Goal: Task Accomplishment & Management: Manage account settings

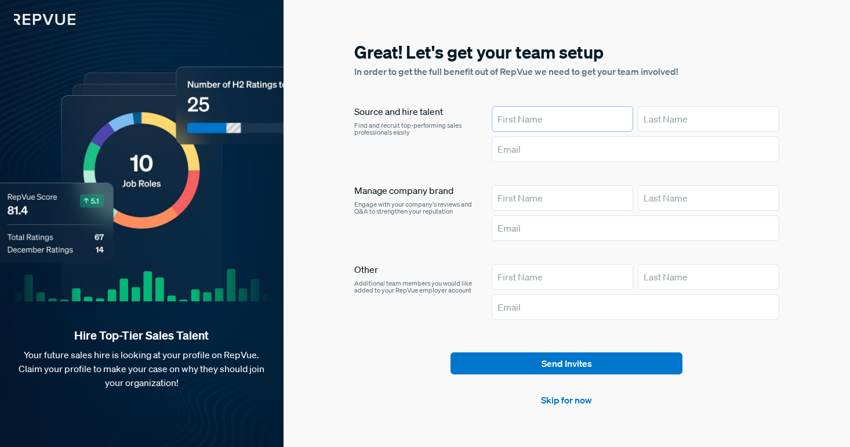
click at [548, 115] on input "text" at bounding box center [562, 119] width 141 height 26
type input "[PERSON_NAME]"
click at [572, 151] on input "text" at bounding box center [636, 149] width 288 height 26
type input "[EMAIL_ADDRESS][DOMAIN_NAME]"
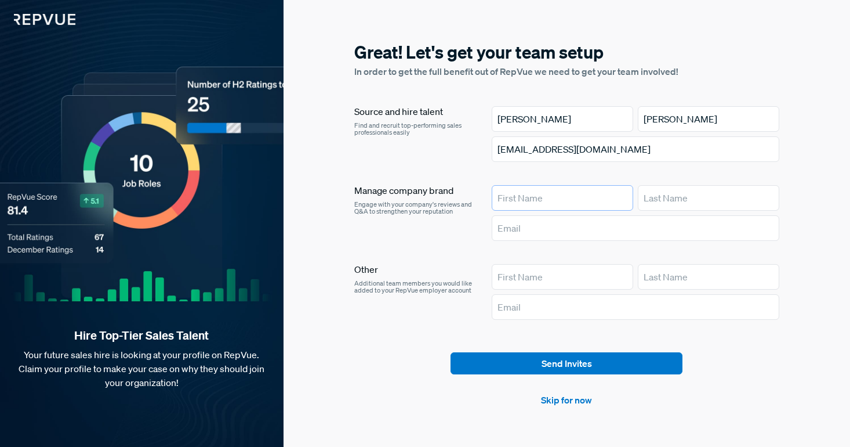
click at [542, 201] on input "text" at bounding box center [562, 198] width 141 height 26
type input "Carli"
type input "[PERSON_NAME]"
paste input "[EMAIL_ADDRESS][DOMAIN_NAME]"
type input "[EMAIL_ADDRESS][DOMAIN_NAME]"
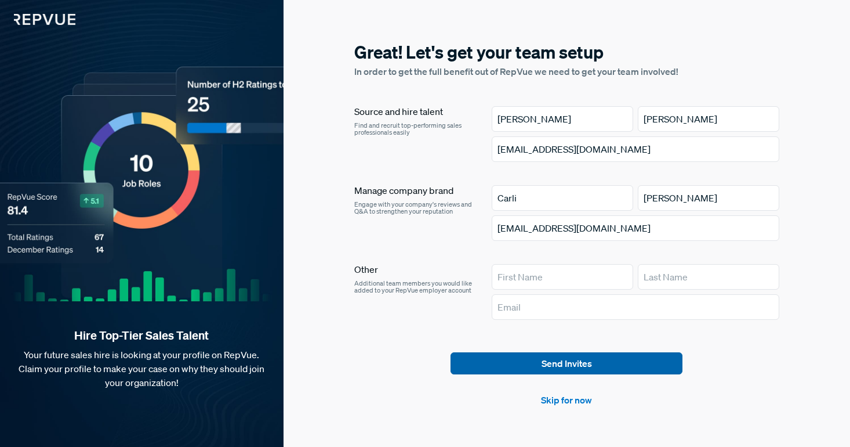
click at [528, 363] on button "Send Invites" at bounding box center [567, 363] width 232 height 22
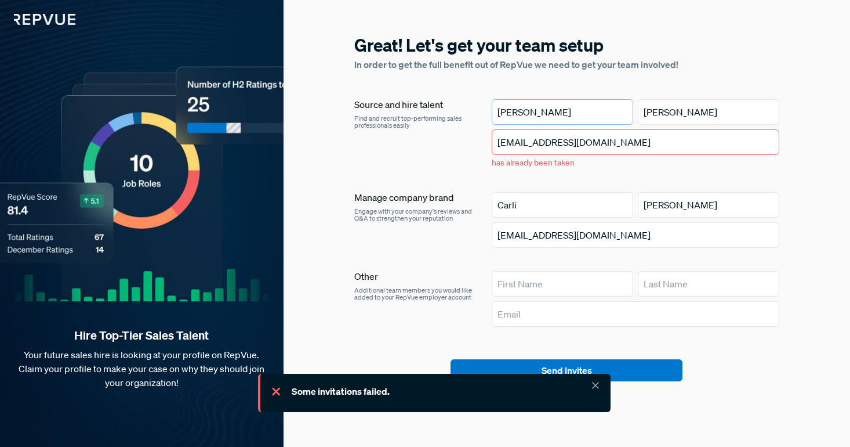
click at [599, 117] on input "[PERSON_NAME]" at bounding box center [562, 112] width 141 height 26
click at [464, 242] on div "Manage company brand Engage with your company's reviews and Q&A to strengthen y…" at bounding box center [413, 222] width 119 height 60
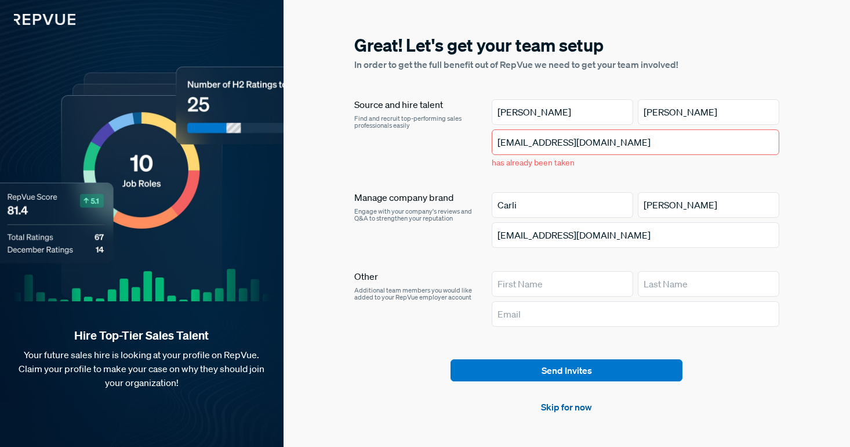
click at [575, 405] on link "Skip for now" at bounding box center [566, 407] width 51 height 14
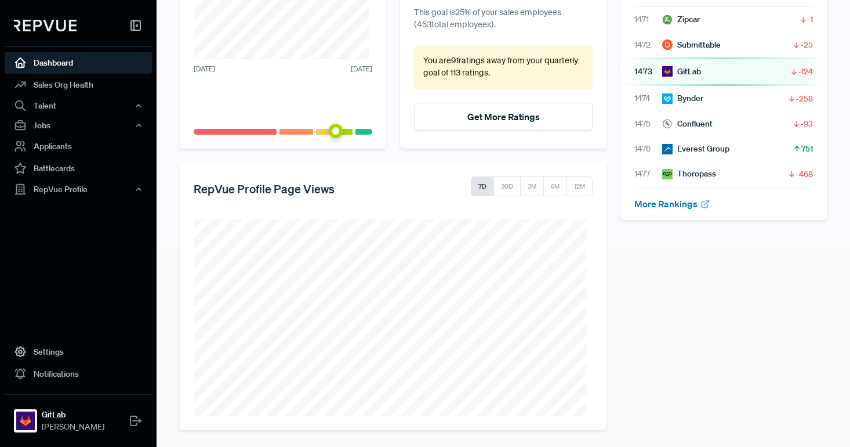
scroll to position [202, 0]
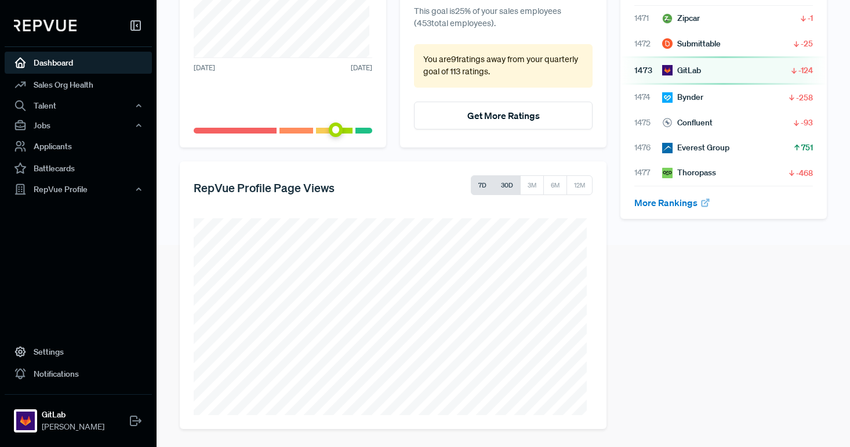
click at [506, 189] on button "30D" at bounding box center [506, 185] width 27 height 20
click at [68, 84] on link "Sales Org Health" at bounding box center [78, 85] width 147 height 22
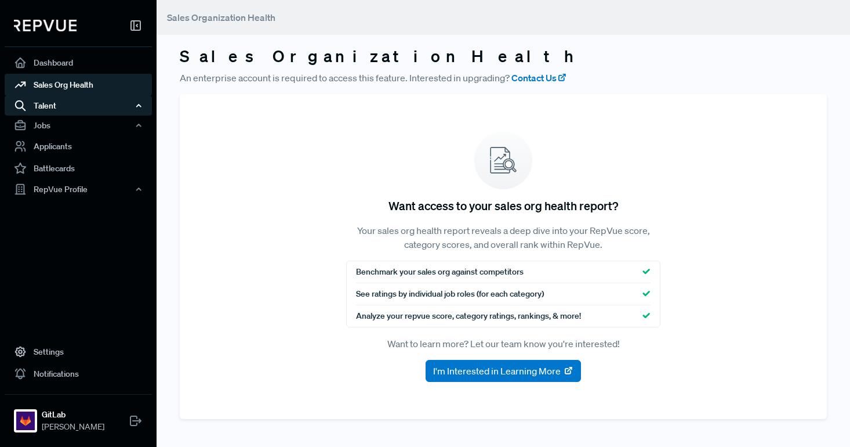
click at [60, 107] on div "Talent" at bounding box center [78, 106] width 147 height 20
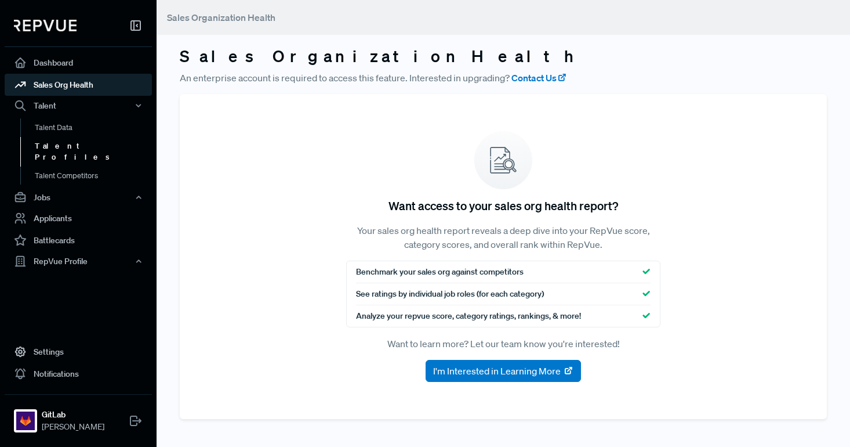
click at [63, 144] on link "Talent Profiles" at bounding box center [93, 152] width 147 height 30
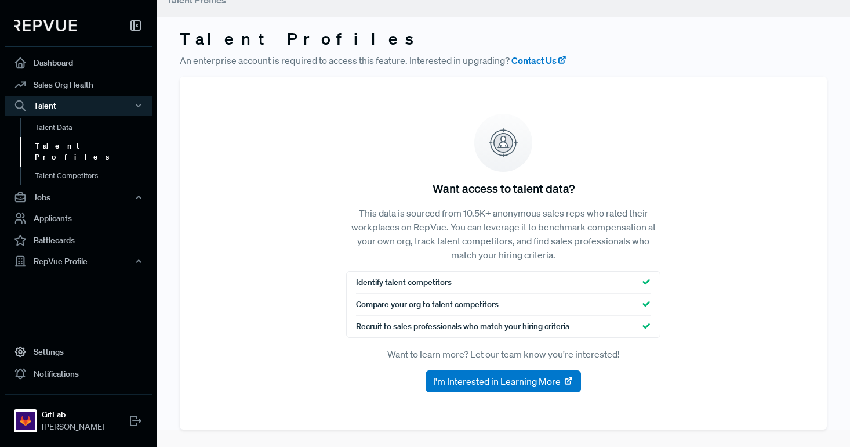
scroll to position [19, 0]
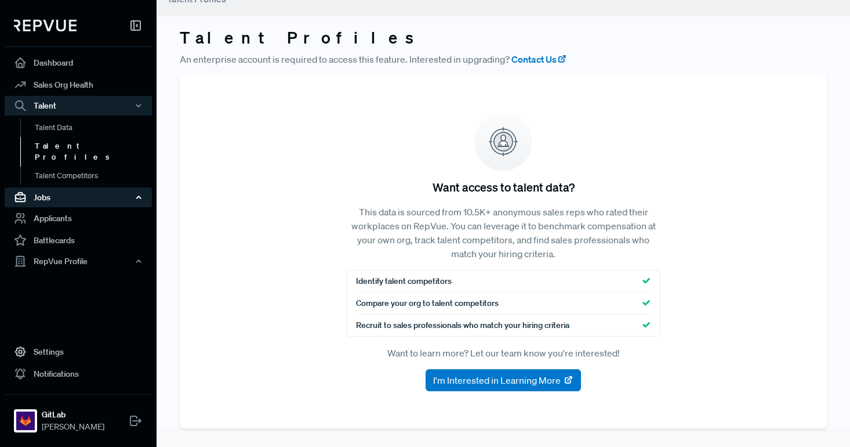
click at [72, 190] on div "Jobs" at bounding box center [78, 197] width 147 height 20
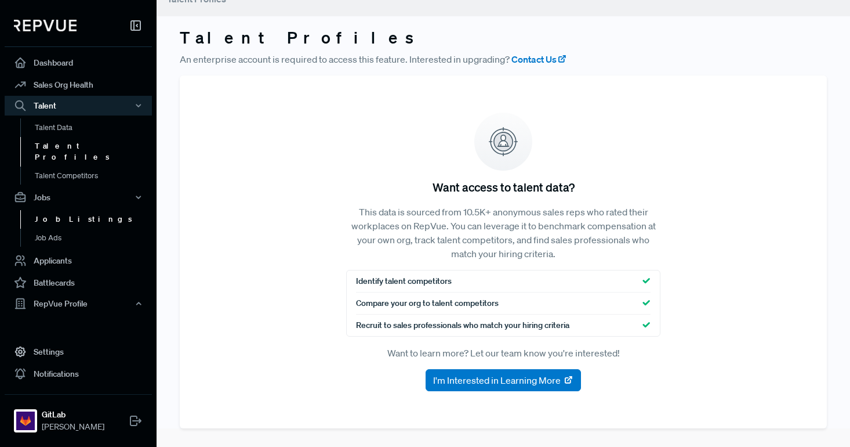
click at [71, 210] on link "Job Listings" at bounding box center [93, 219] width 147 height 19
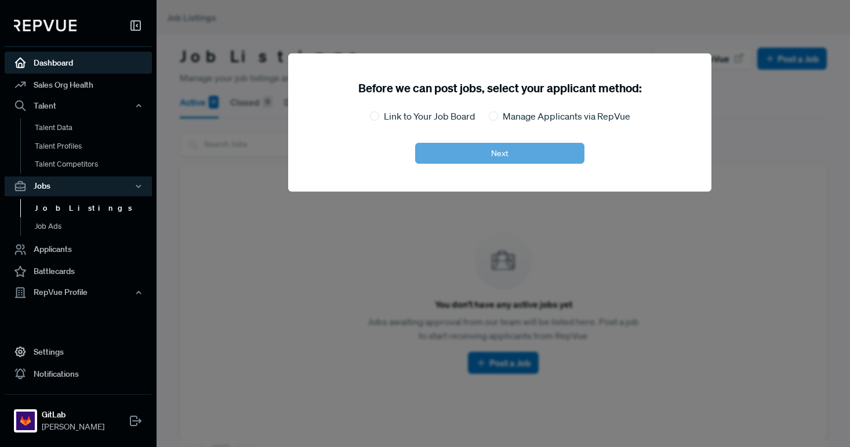
click at [79, 55] on link "Dashboard" at bounding box center [78, 63] width 147 height 22
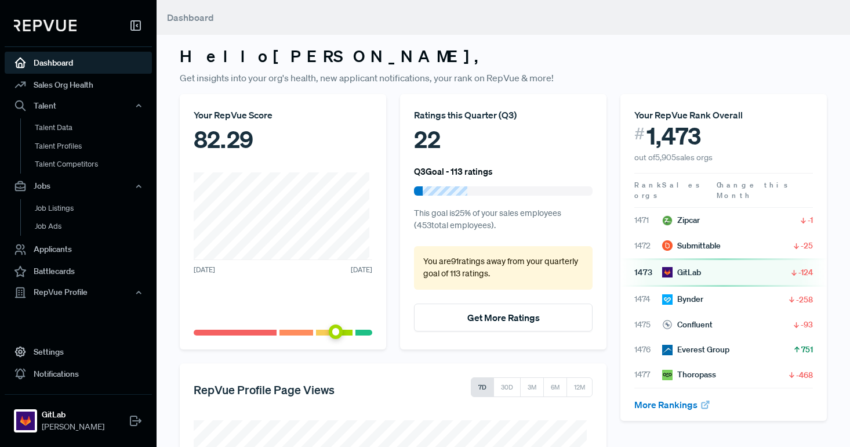
click at [635, 266] on span "1473" at bounding box center [648, 272] width 28 height 12
click at [495, 314] on button "Get More Ratings" at bounding box center [503, 317] width 179 height 28
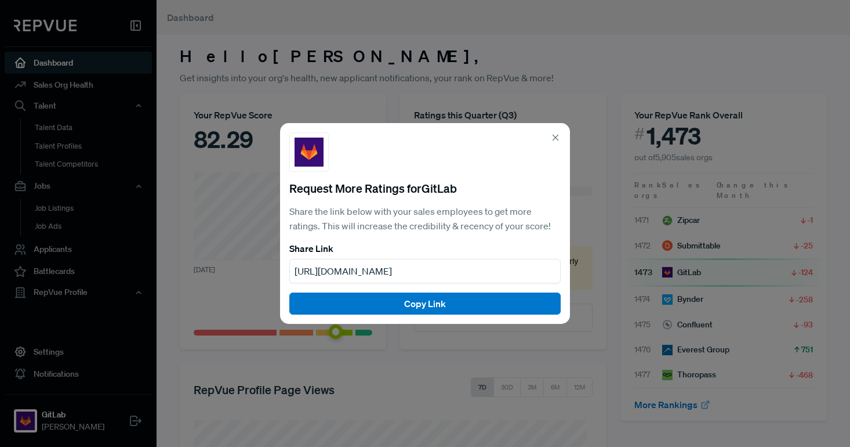
click at [554, 134] on icon at bounding box center [555, 137] width 10 height 10
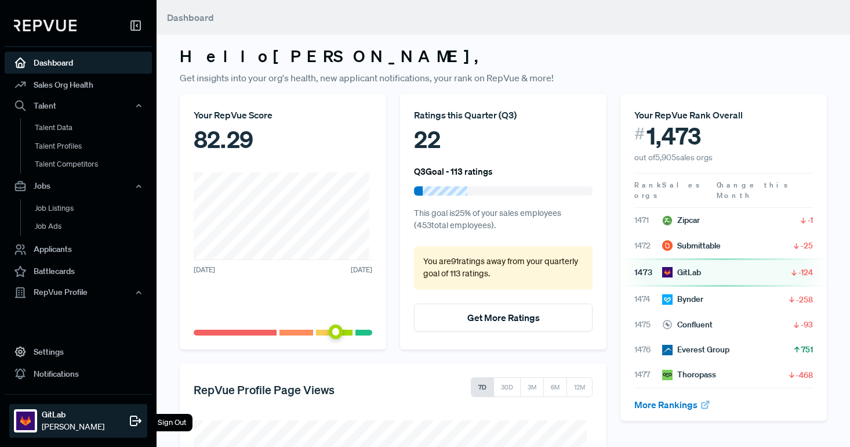
click at [43, 419] on strong "GitLab" at bounding box center [73, 414] width 63 height 12
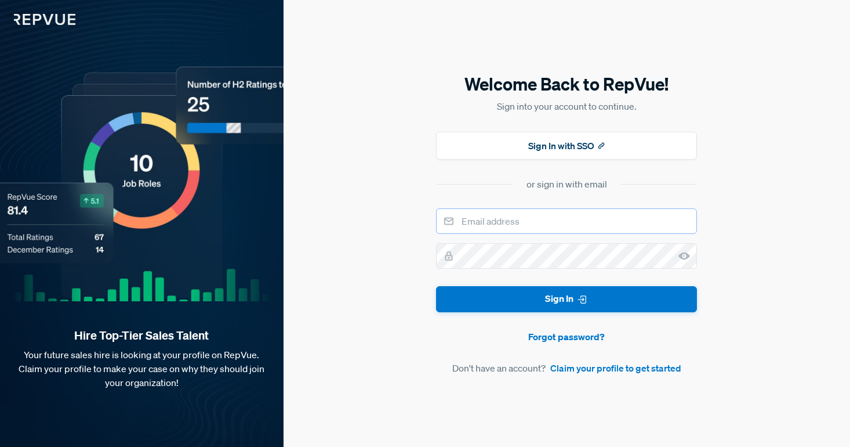
click at [533, 220] on input "email" at bounding box center [566, 221] width 261 height 26
type input "[EMAIL_ADDRESS][DOMAIN_NAME]"
click at [436, 286] on button "Sign In" at bounding box center [566, 299] width 261 height 26
